Goal: Task Accomplishment & Management: Manage account settings

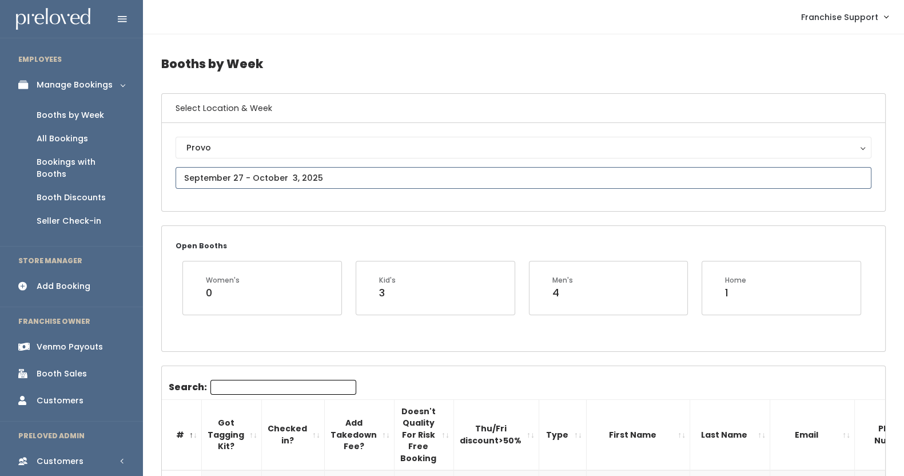
click at [228, 175] on input "text" at bounding box center [524, 178] width 696 height 22
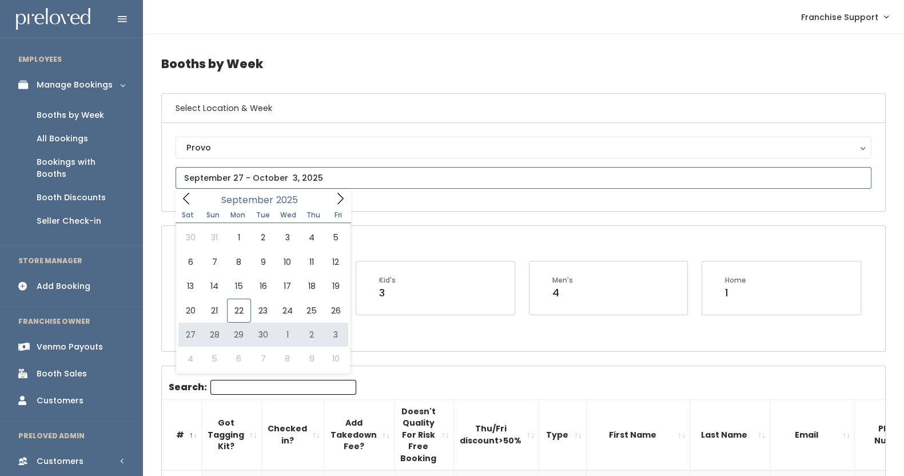
type input "September 27 to October 3"
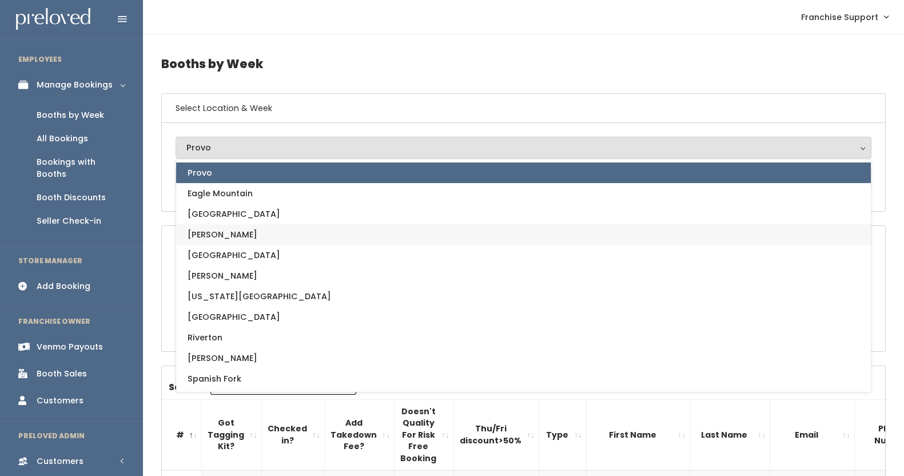
click at [240, 234] on link "[PERSON_NAME]" at bounding box center [523, 234] width 695 height 21
select select "18"
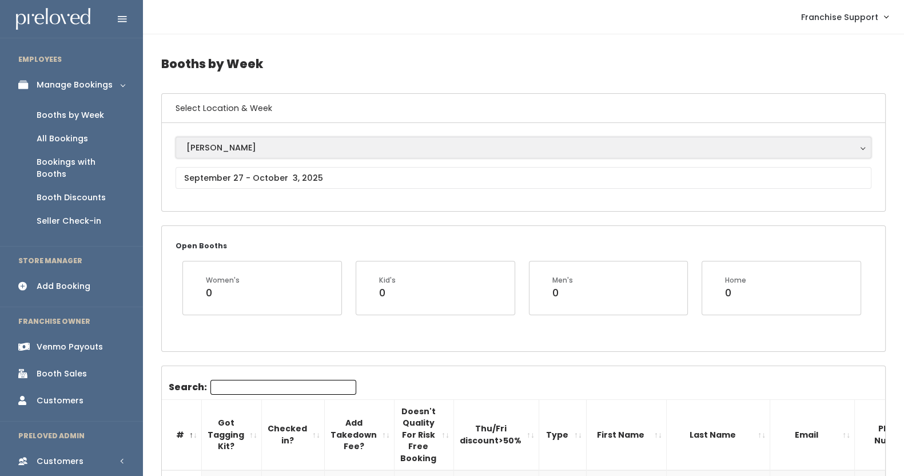
click at [215, 154] on button "[PERSON_NAME]" at bounding box center [524, 148] width 696 height 22
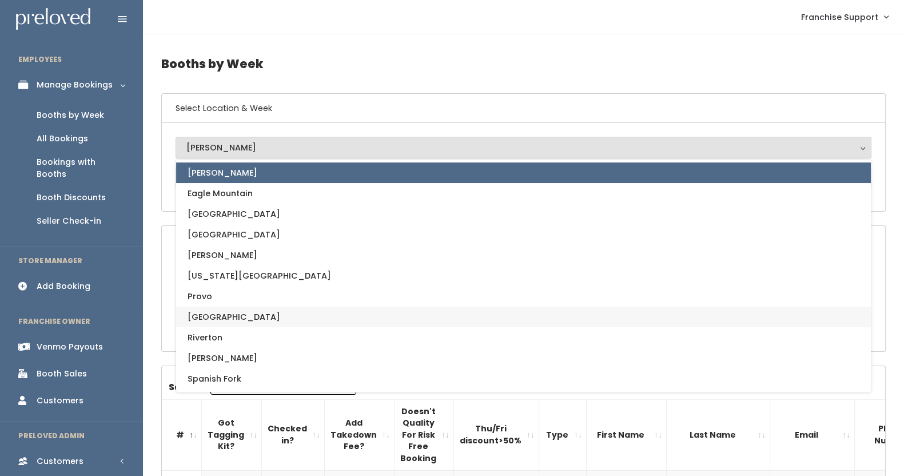
click at [215, 315] on span "[GEOGRAPHIC_DATA]" at bounding box center [234, 317] width 93 height 13
select select "7"
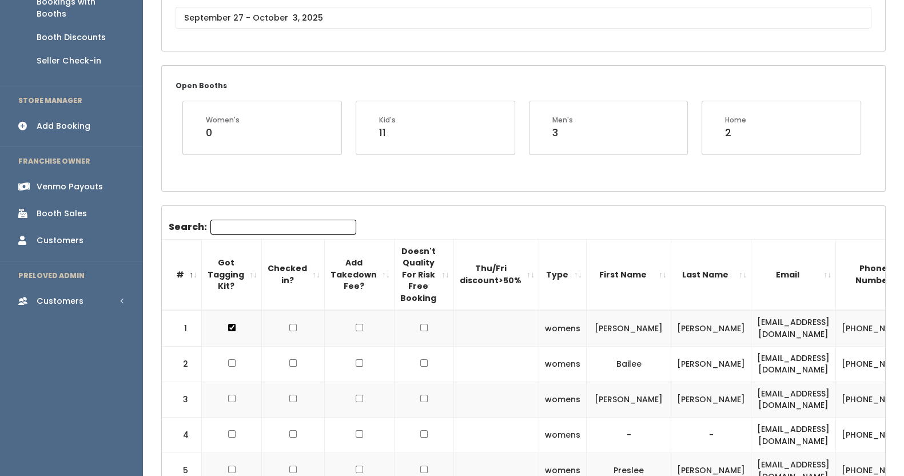
scroll to position [166, 0]
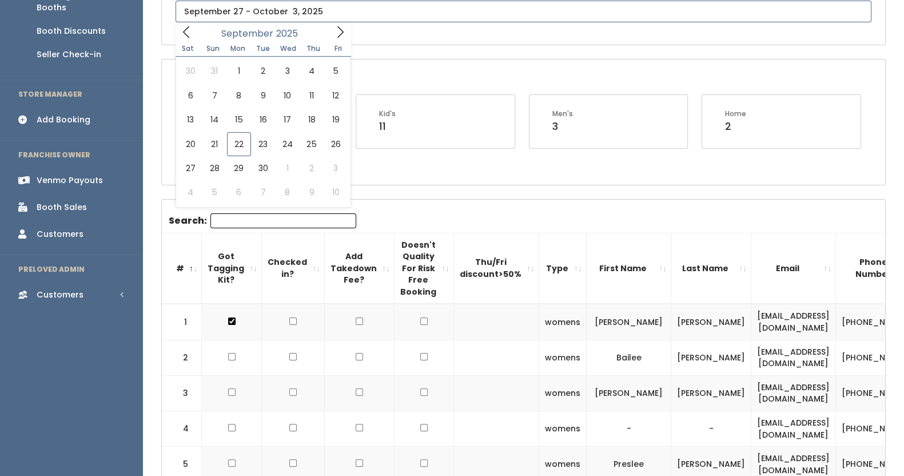
click at [277, 10] on input "text" at bounding box center [524, 12] width 696 height 22
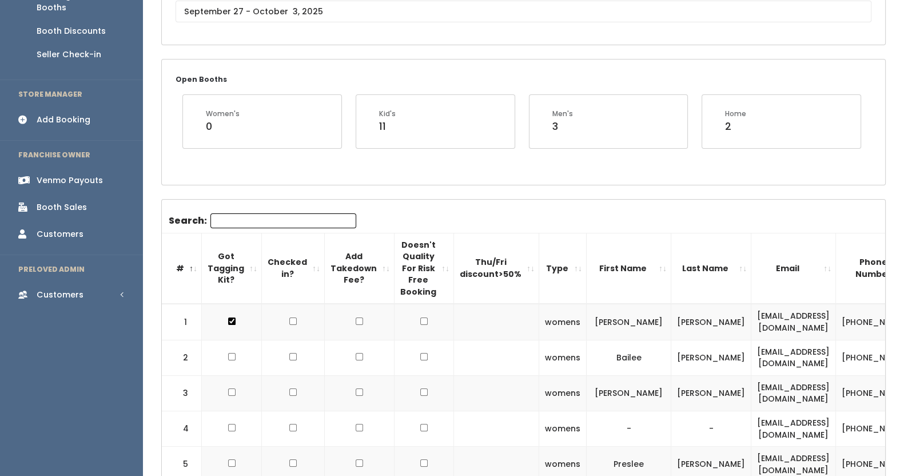
click at [480, 167] on div "Open Booths Women's 0 Kid's 11 Men's 3 Home 2" at bounding box center [524, 121] width 724 height 125
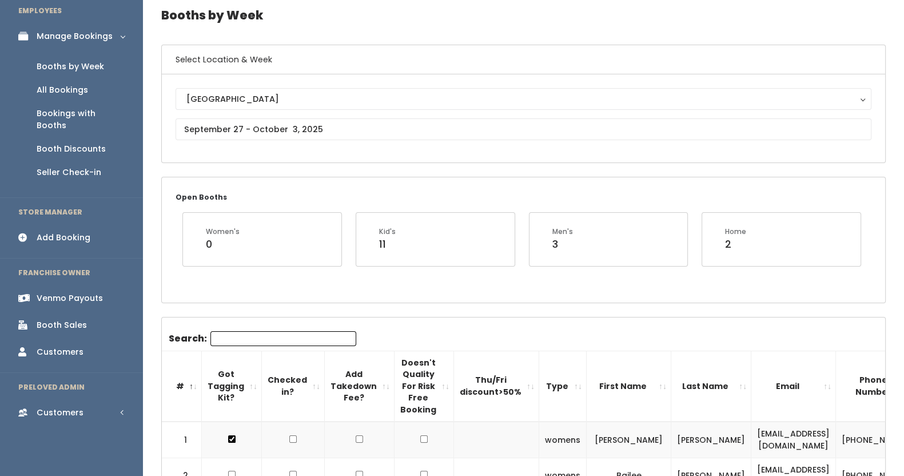
scroll to position [0, 0]
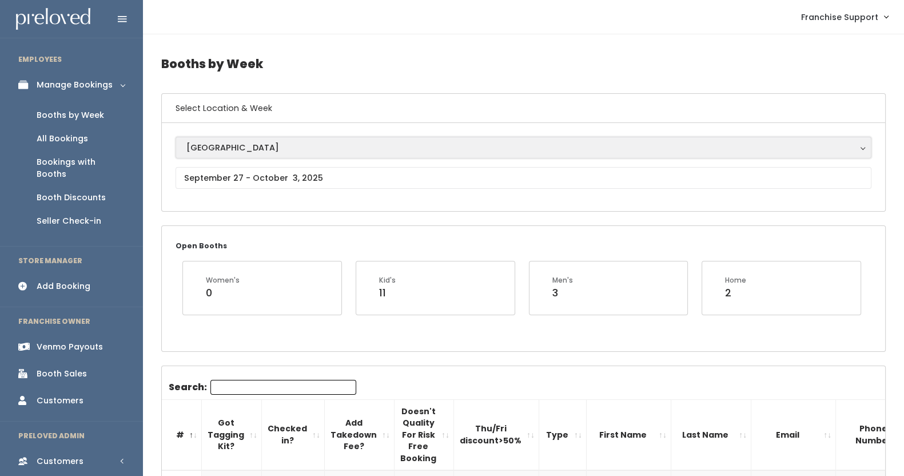
click at [257, 150] on div "[GEOGRAPHIC_DATA]" at bounding box center [523, 147] width 674 height 13
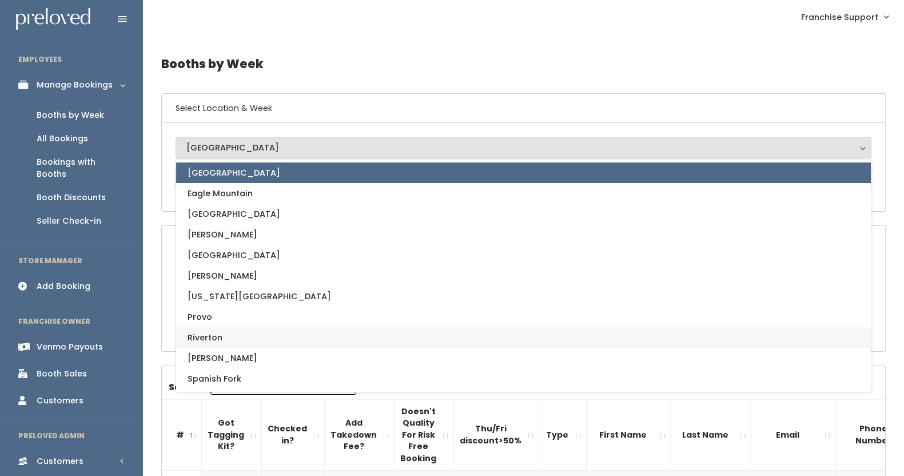
click at [215, 334] on span "Riverton" at bounding box center [205, 337] width 35 height 13
select select "12"
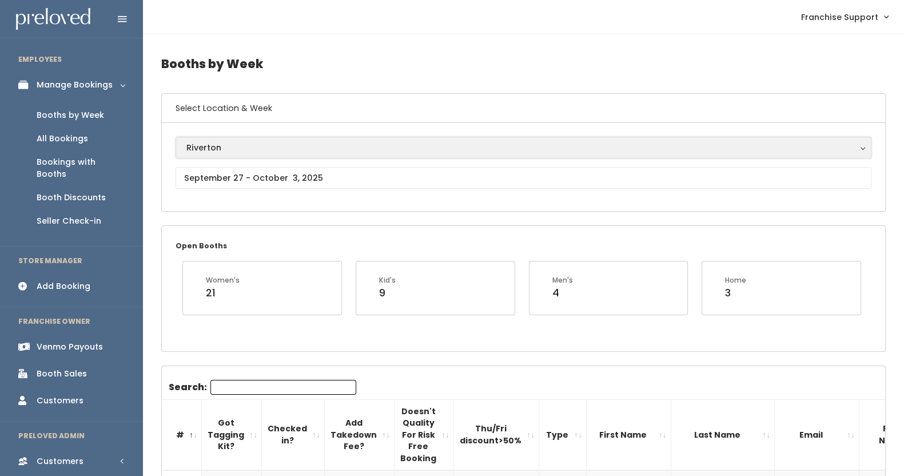
click at [266, 145] on div "Riverton" at bounding box center [523, 147] width 674 height 13
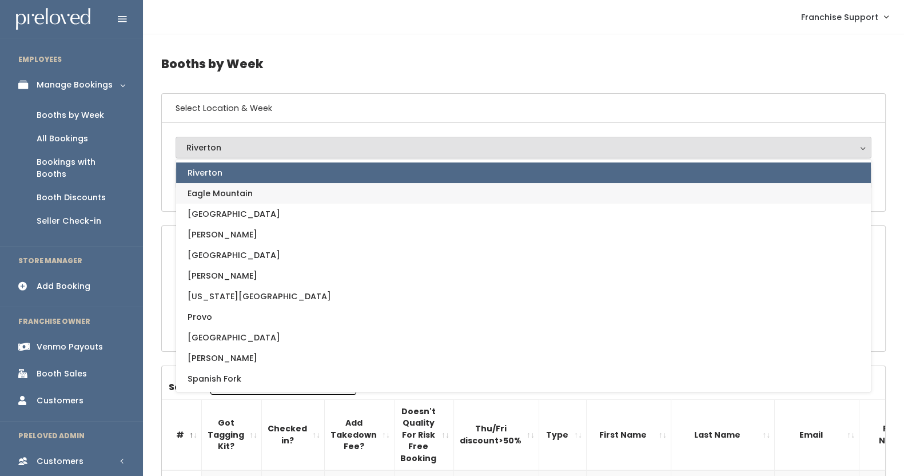
click at [283, 199] on link "Eagle Mountain" at bounding box center [523, 193] width 695 height 21
select select "14"
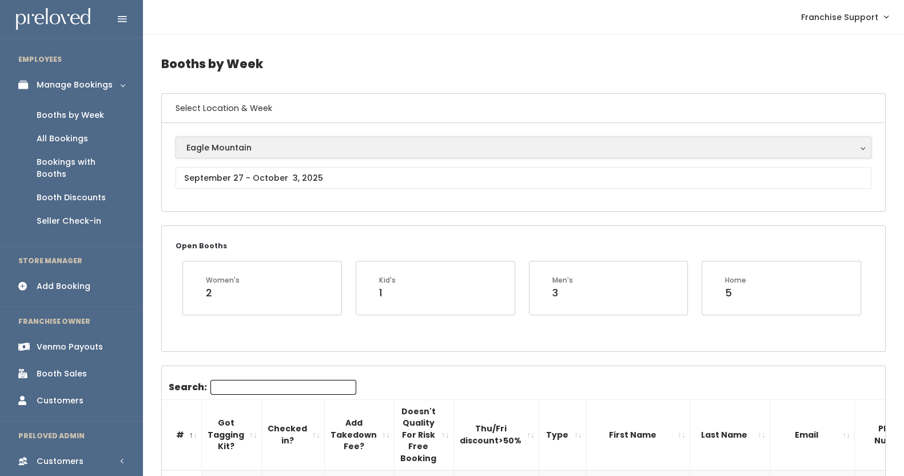
click at [245, 148] on div "Eagle Mountain" at bounding box center [523, 147] width 674 height 13
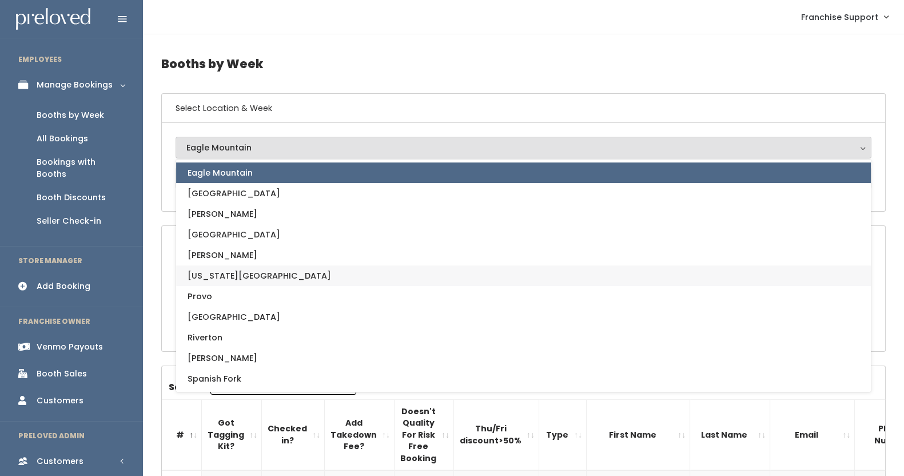
click at [244, 268] on link "[US_STATE][GEOGRAPHIC_DATA]" at bounding box center [523, 275] width 695 height 21
select select "16"
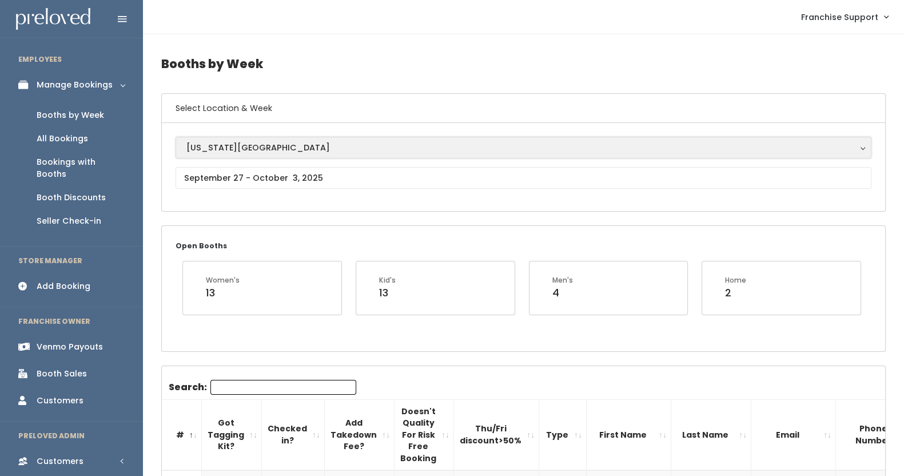
click at [265, 141] on div "[US_STATE][GEOGRAPHIC_DATA]" at bounding box center [523, 147] width 674 height 13
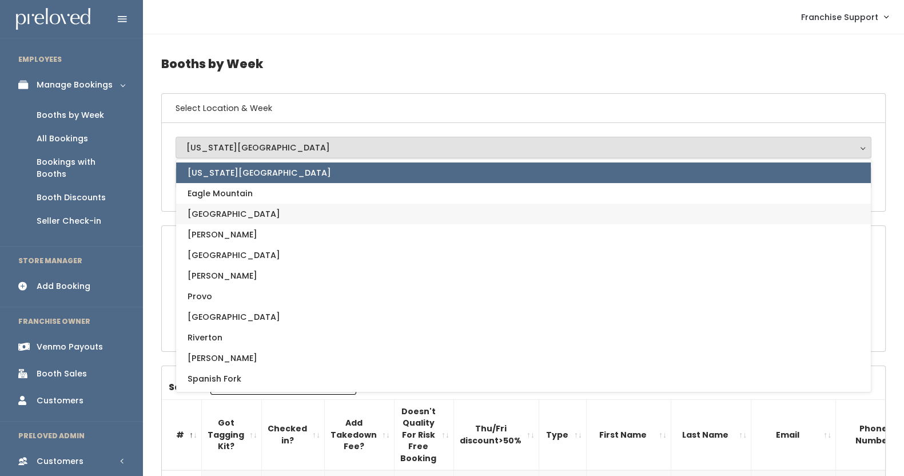
click at [272, 216] on link "[GEOGRAPHIC_DATA]" at bounding box center [523, 214] width 695 height 21
select select "17"
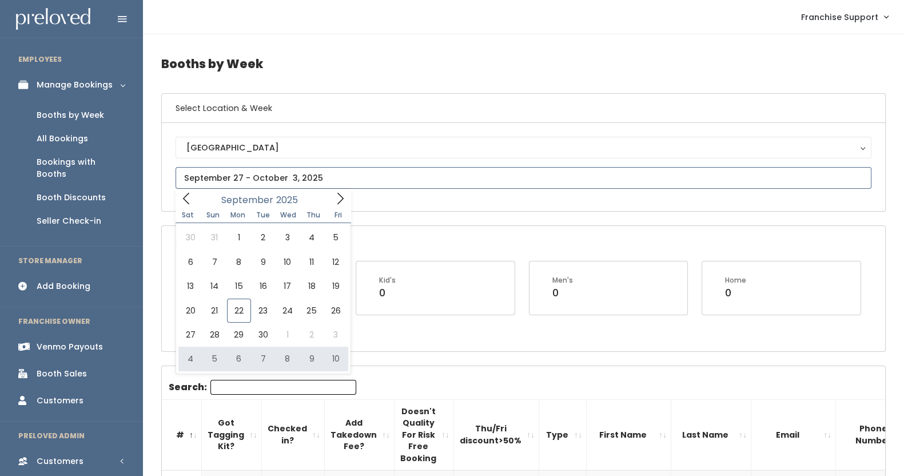
type input "October 4 to October 10"
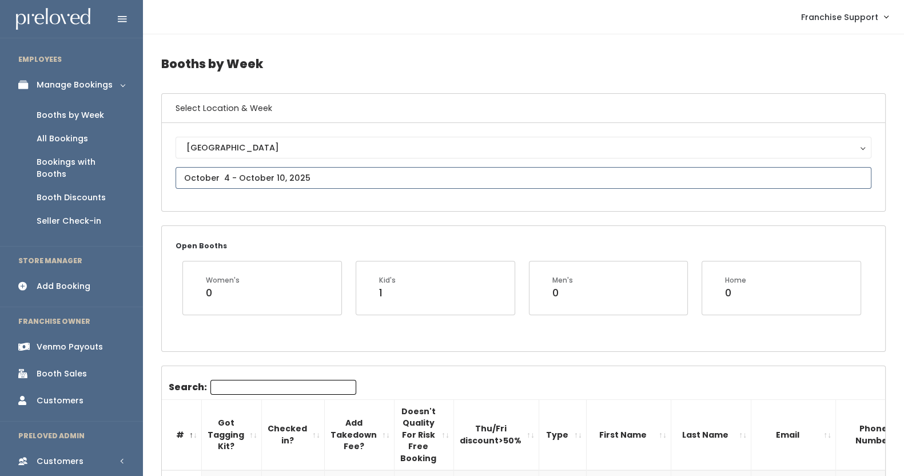
click at [328, 169] on input "text" at bounding box center [524, 178] width 696 height 22
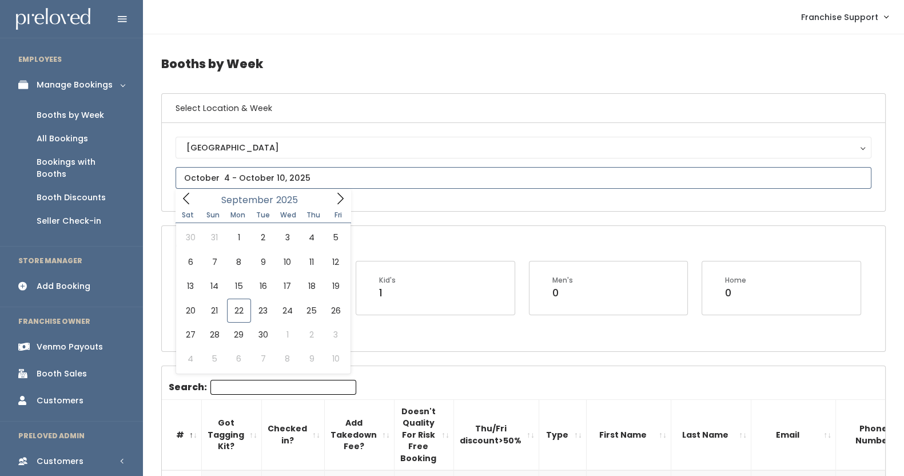
click at [346, 194] on icon at bounding box center [340, 198] width 13 height 13
type input "October 11 to October 17"
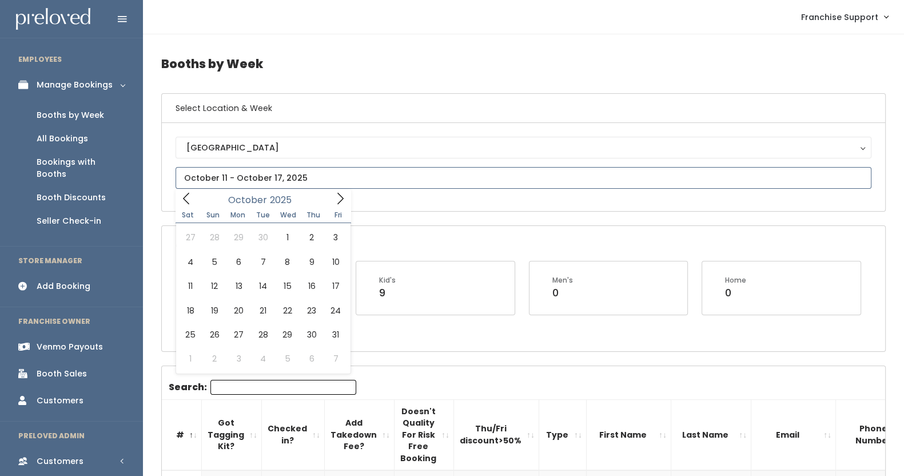
click at [343, 200] on icon at bounding box center [340, 198] width 13 height 13
type input "[DATE] to [DATE]"
click at [272, 177] on input "text" at bounding box center [524, 178] width 696 height 22
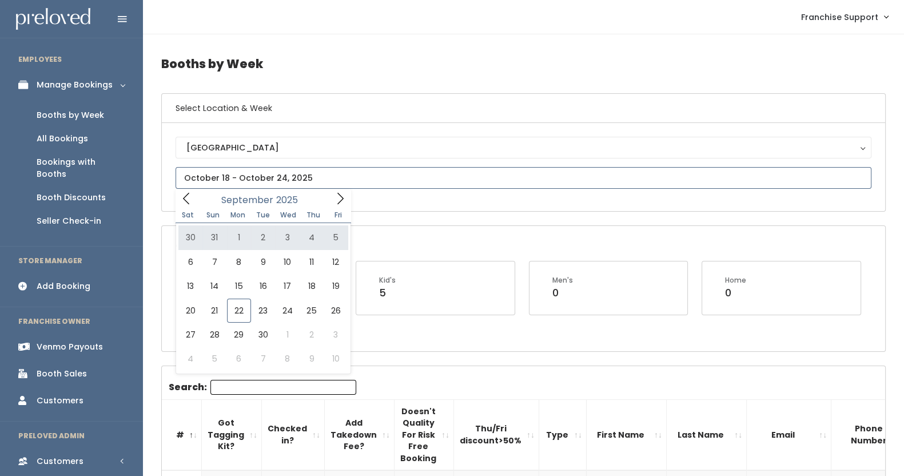
click at [346, 200] on icon at bounding box center [340, 198] width 13 height 13
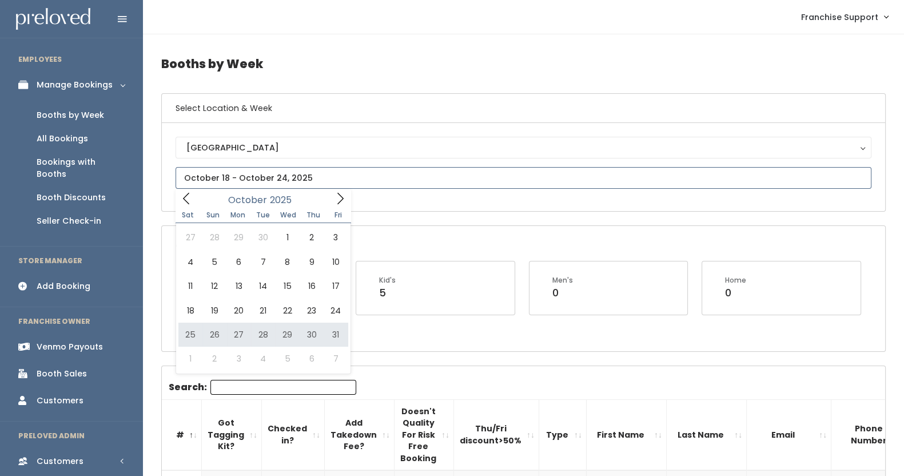
type input "[DATE] to [DATE]"
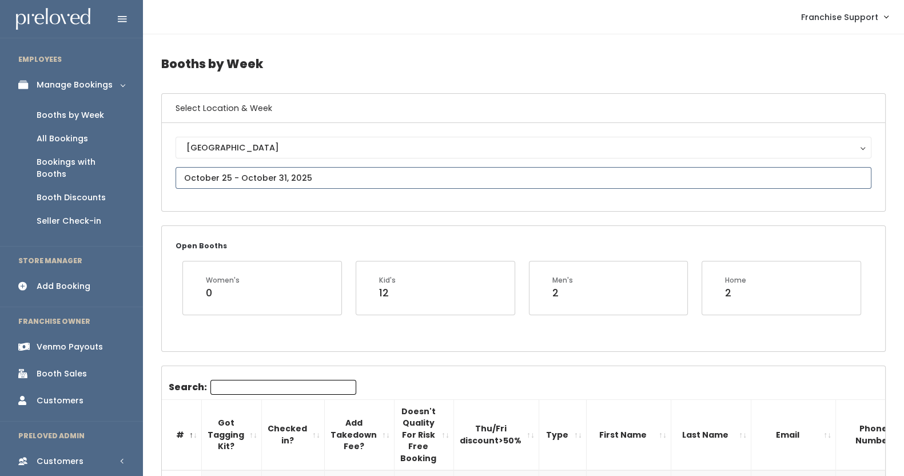
click at [240, 174] on input "text" at bounding box center [524, 178] width 696 height 22
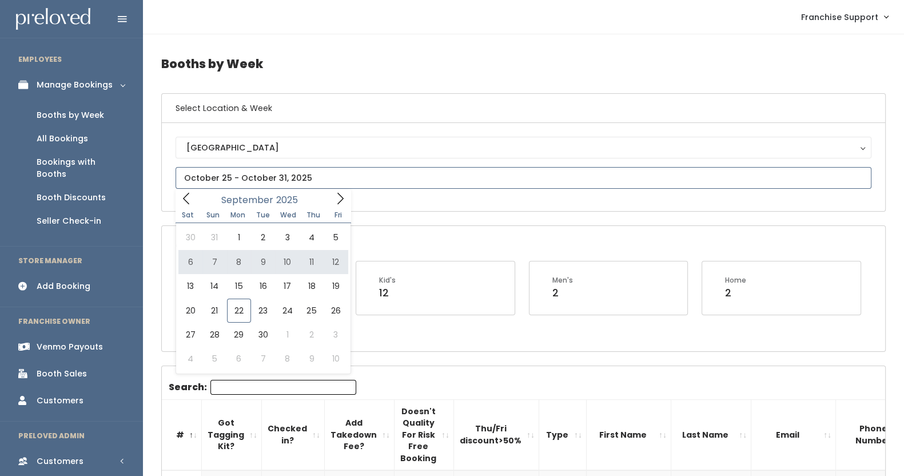
click at [340, 201] on icon at bounding box center [341, 198] width 6 height 11
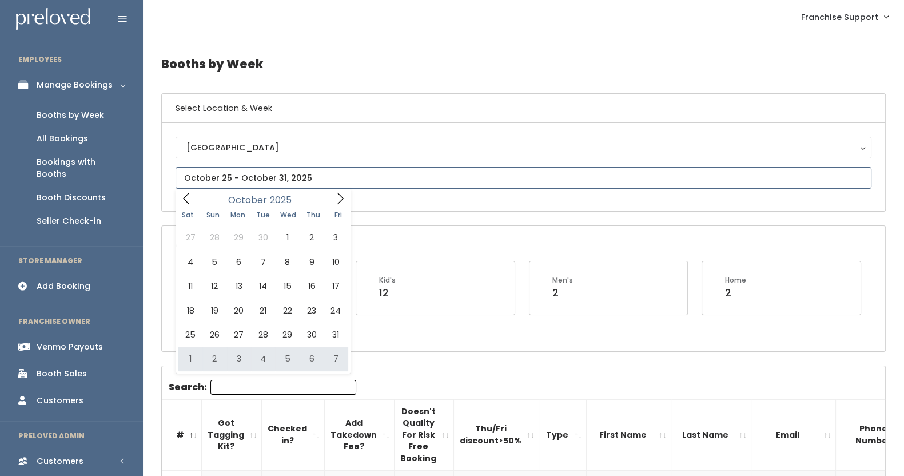
type input "November 1 to November 7"
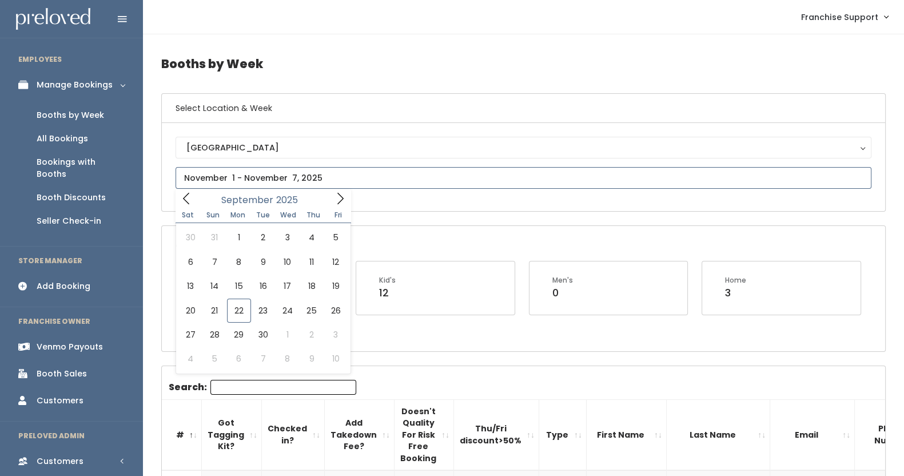
click at [312, 178] on input "text" at bounding box center [524, 178] width 696 height 22
click at [340, 199] on icon at bounding box center [340, 198] width 13 height 13
type input "November 8 to November 14"
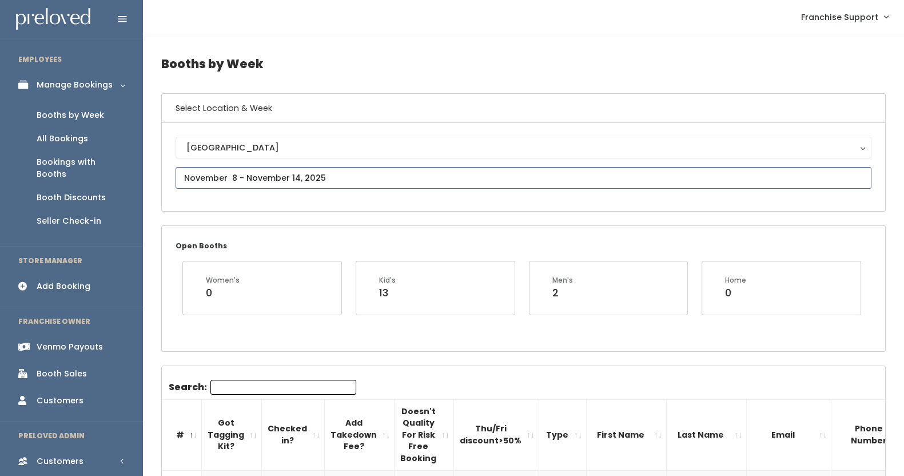
click at [315, 182] on input "text" at bounding box center [524, 178] width 696 height 22
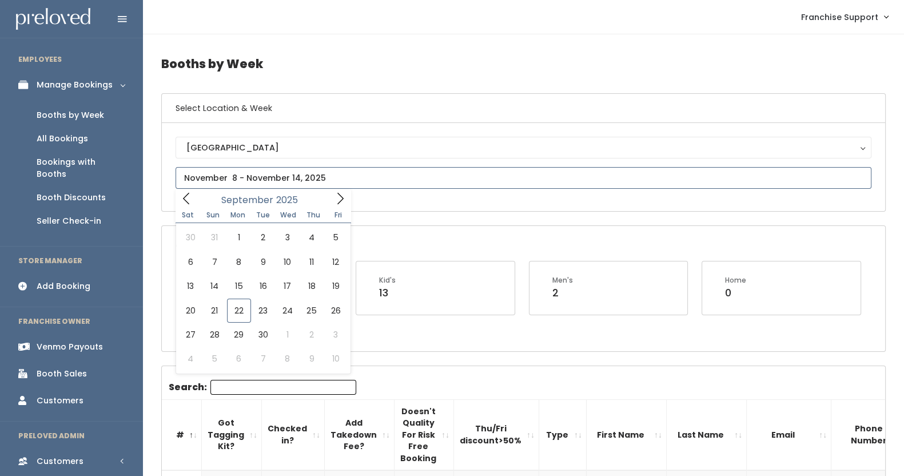
click at [336, 199] on icon at bounding box center [340, 198] width 13 height 13
type input "[DATE] to [DATE]"
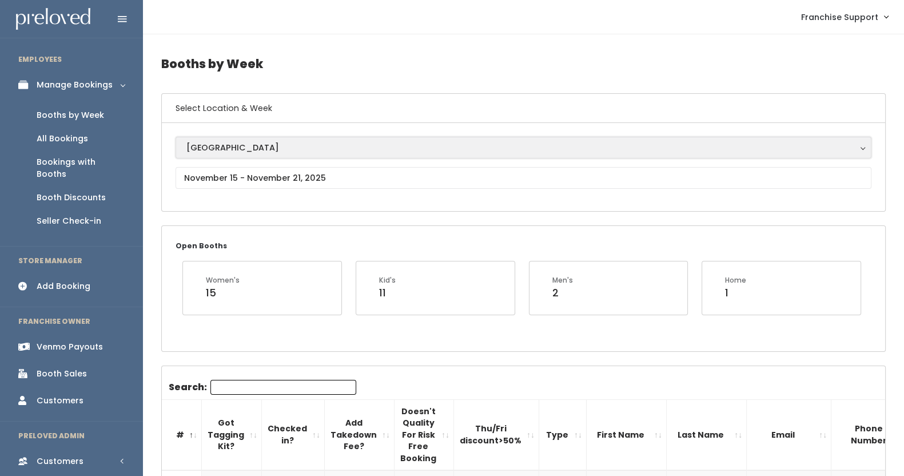
click at [204, 150] on div "[GEOGRAPHIC_DATA]" at bounding box center [523, 147] width 674 height 13
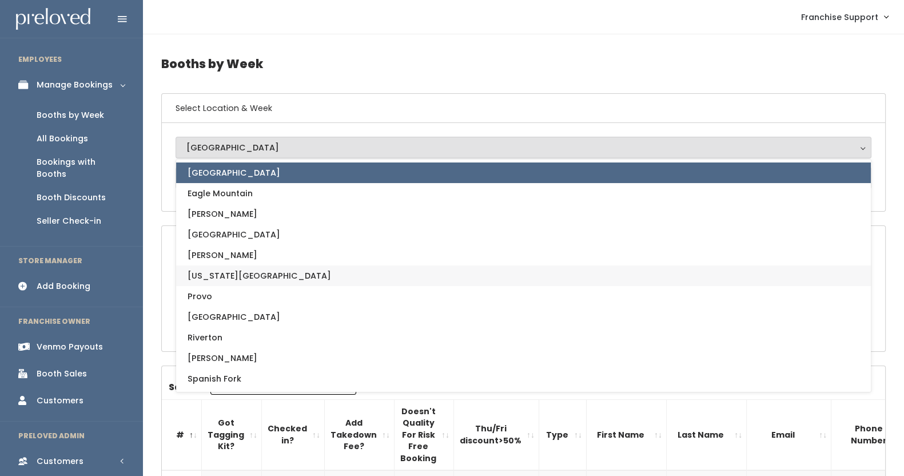
click at [222, 272] on span "[US_STATE][GEOGRAPHIC_DATA]" at bounding box center [260, 275] width 144 height 13
select select "16"
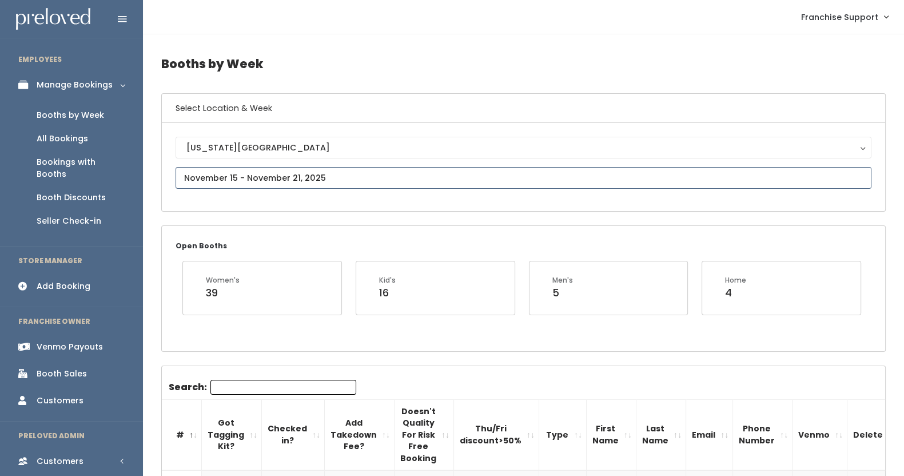
click at [274, 168] on input "text" at bounding box center [524, 178] width 696 height 22
click at [204, 169] on input "[DATE] to [DATE]" at bounding box center [524, 178] width 696 height 22
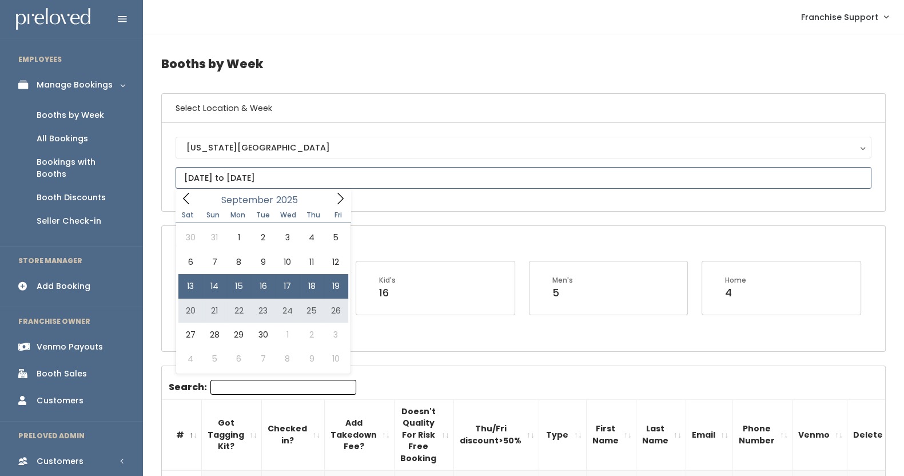
type input "September 20 to September 26"
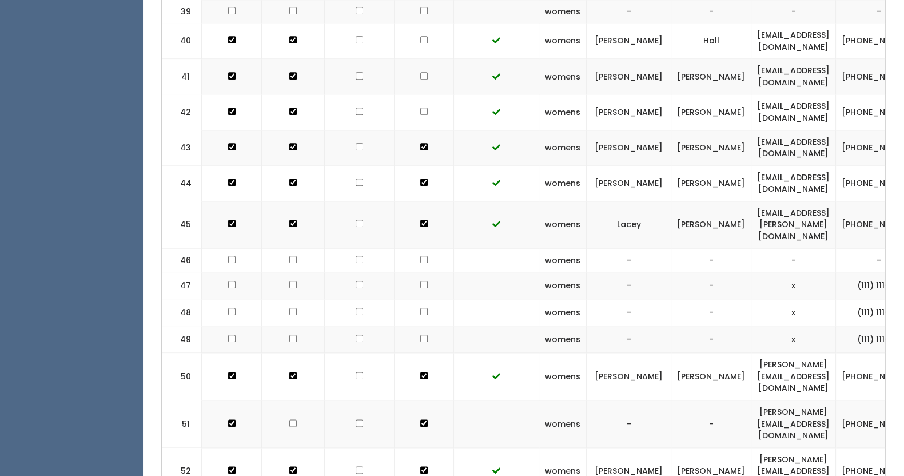
scroll to position [2026, 0]
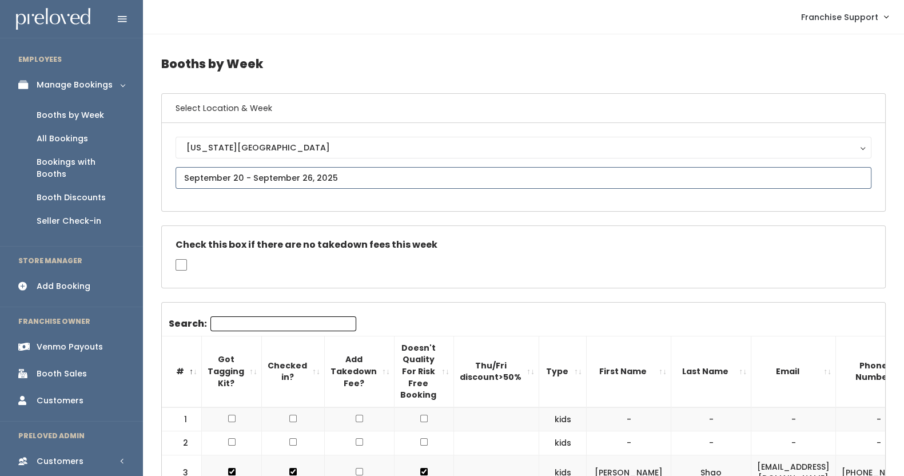
click at [249, 180] on input "text" at bounding box center [524, 178] width 696 height 22
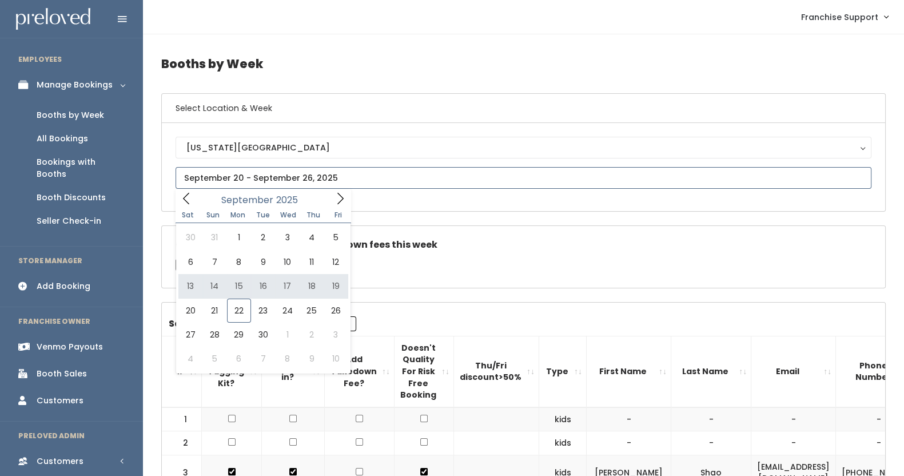
type input "September 13 to September 19"
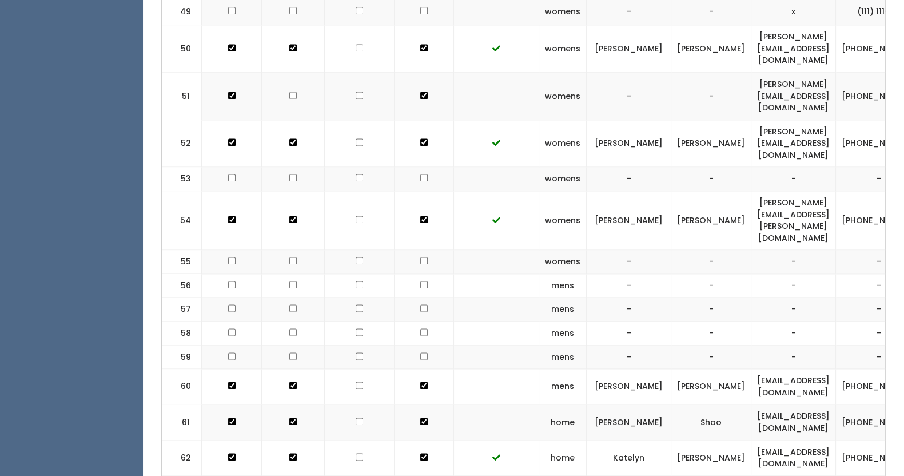
scroll to position [2002, 0]
